Goal: Task Accomplishment & Management: Understand process/instructions

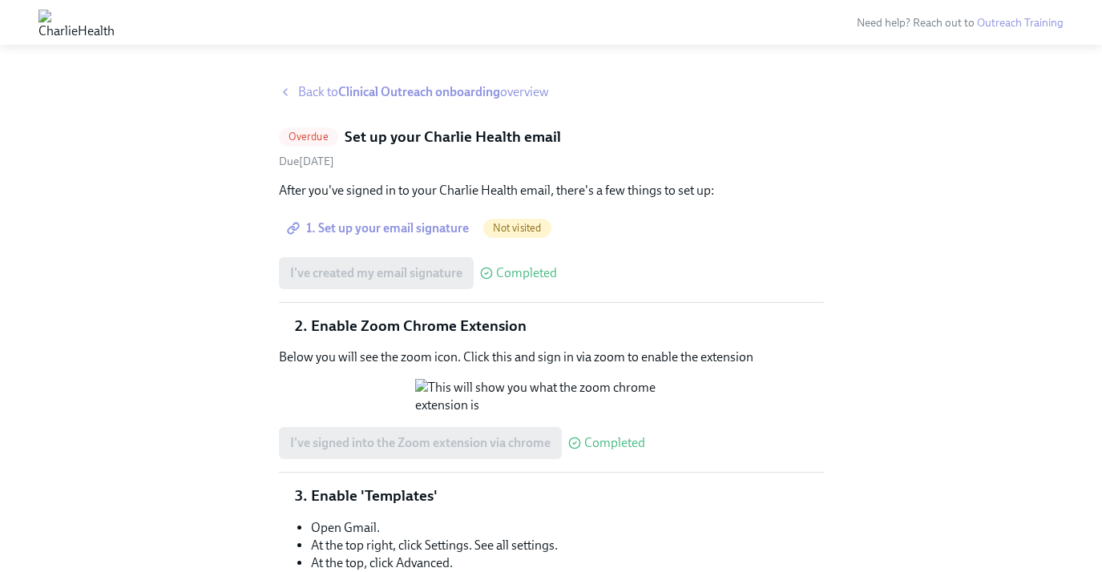
click at [325, 90] on span "Back to Clinical Outreach onboarding overview" at bounding box center [423, 92] width 251 height 18
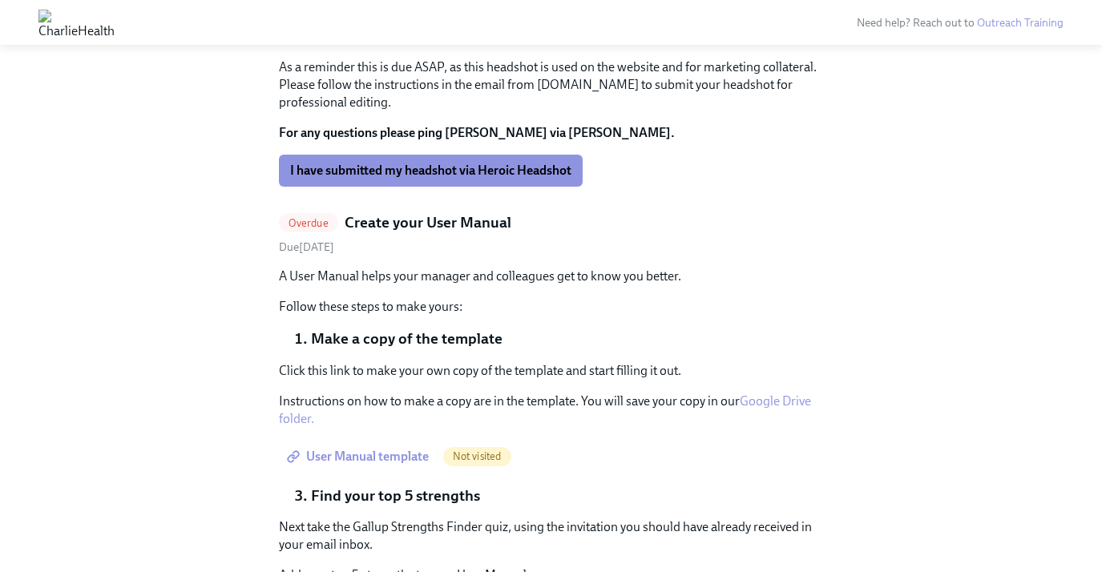
scroll to position [2773, 0]
